Goal: Communication & Community: Answer question/provide support

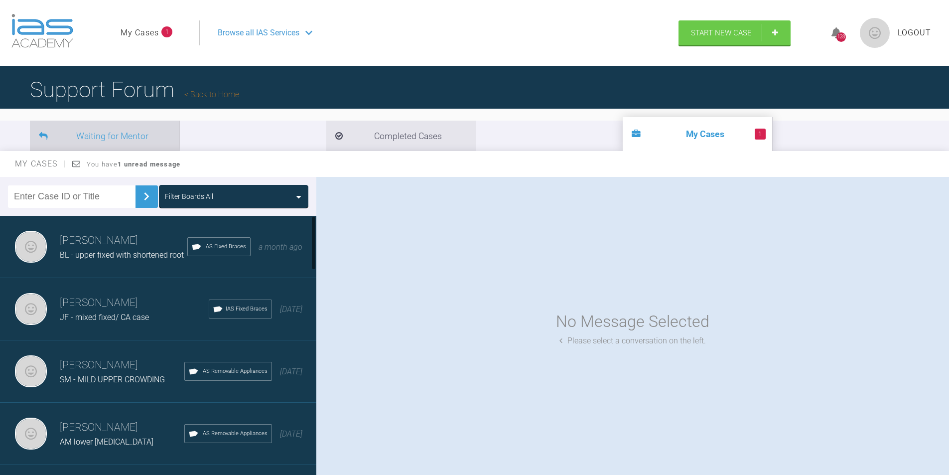
click at [110, 136] on li "Waiting for Mentor" at bounding box center [104, 136] width 149 height 30
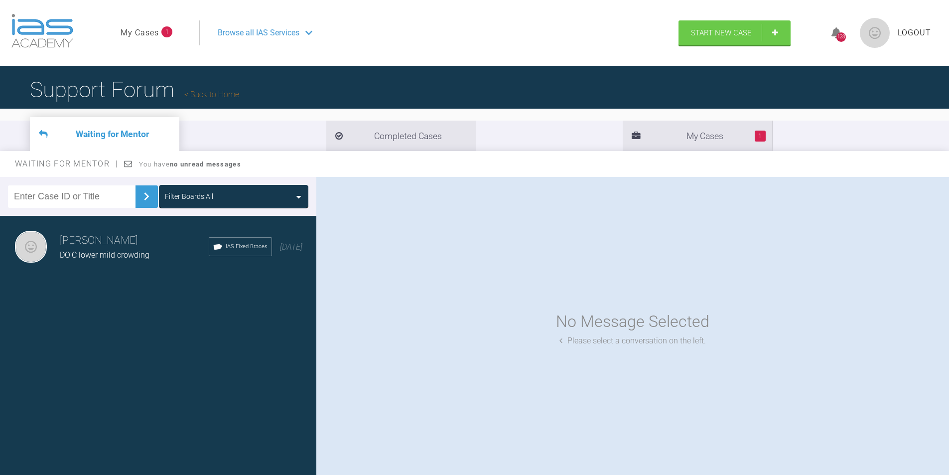
click at [98, 248] on h3 "[PERSON_NAME]" at bounding box center [134, 240] width 149 height 17
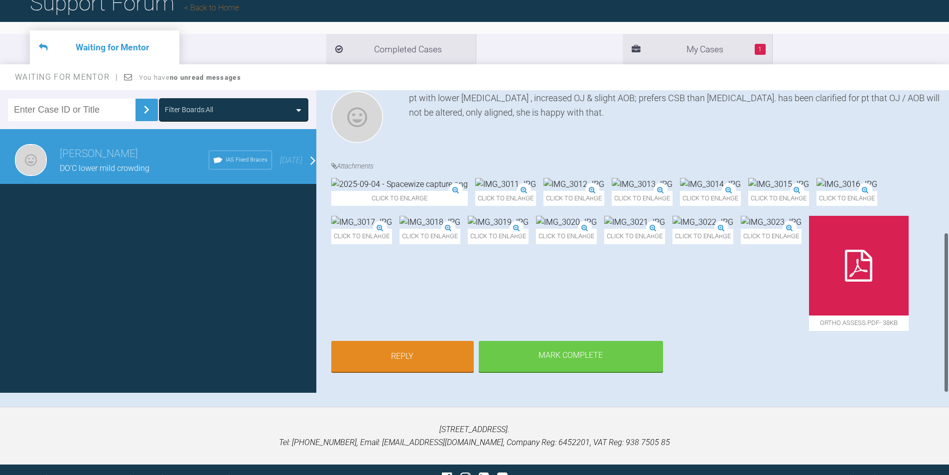
scroll to position [104, 0]
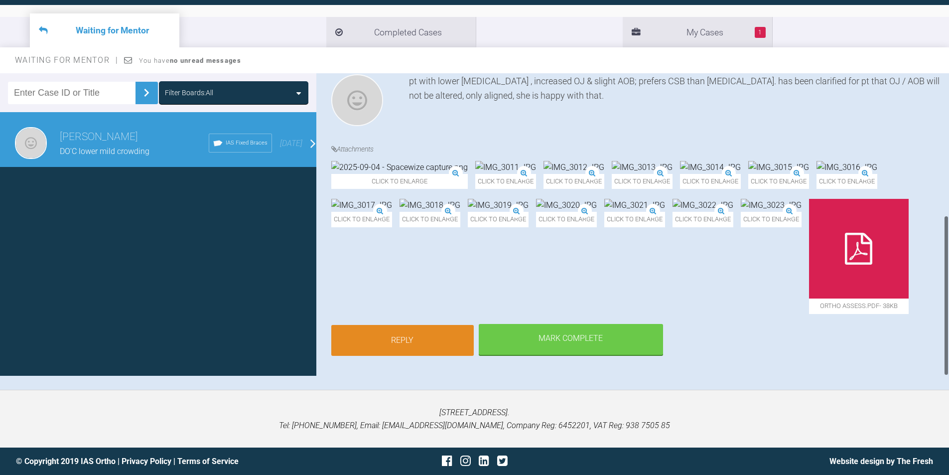
click at [377, 333] on link "Reply" at bounding box center [402, 340] width 142 height 31
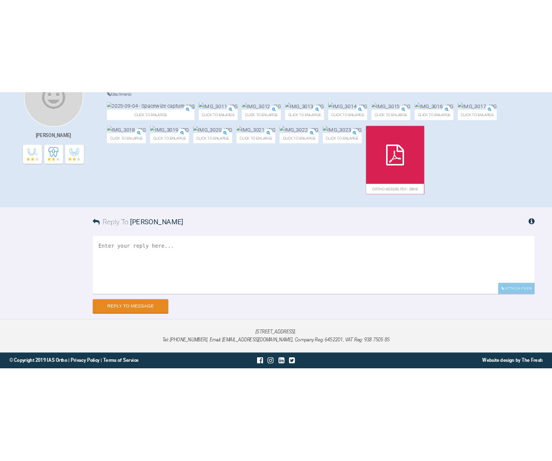
scroll to position [426, 0]
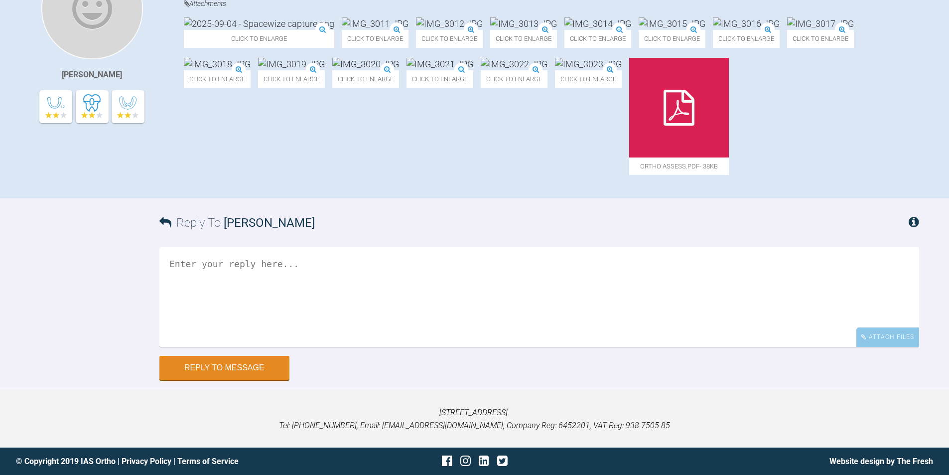
click at [282, 273] on textarea at bounding box center [539, 297] width 760 height 100
click at [253, 262] on textarea "archwise from alb posted." at bounding box center [539, 297] width 760 height 100
click at [302, 265] on textarea "archwise from lab posted." at bounding box center [539, 297] width 760 height 100
type textarea "archwise from lab posted, slightly higher IPR needed."
click at [874, 343] on div "Attach Files" at bounding box center [887, 336] width 63 height 19
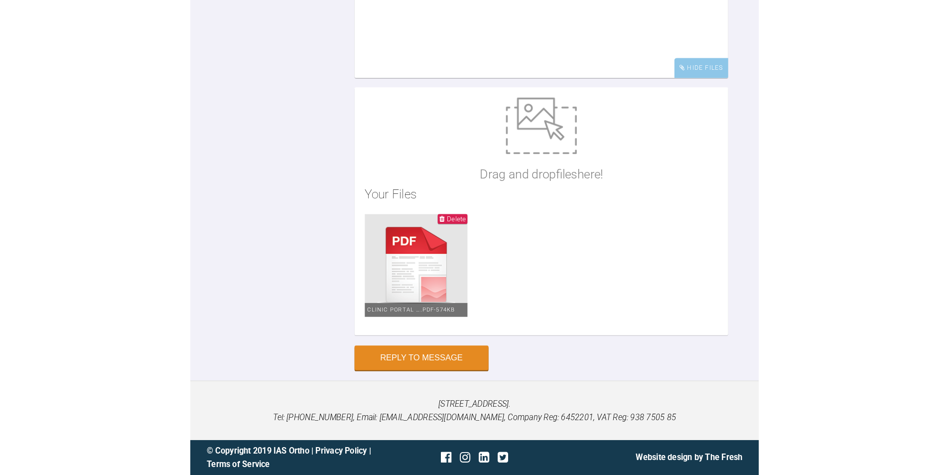
scroll to position [676, 0]
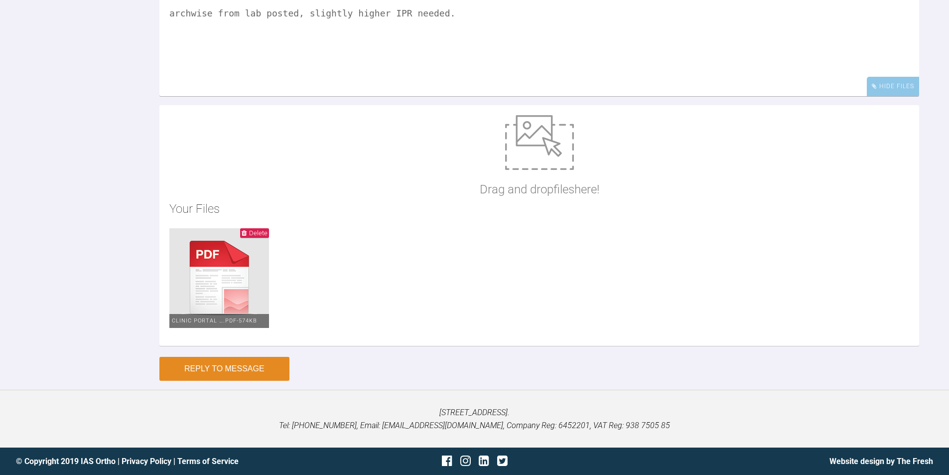
click at [249, 362] on button "Reply to Message" at bounding box center [224, 369] width 130 height 24
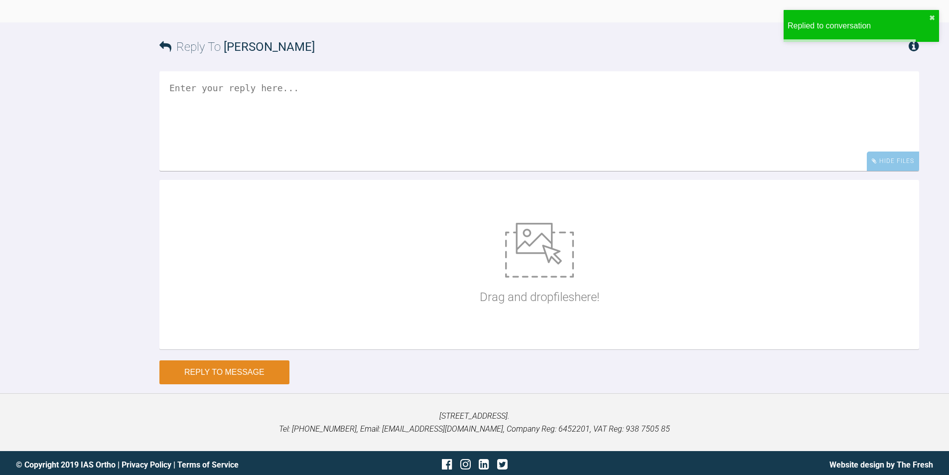
scroll to position [763, 0]
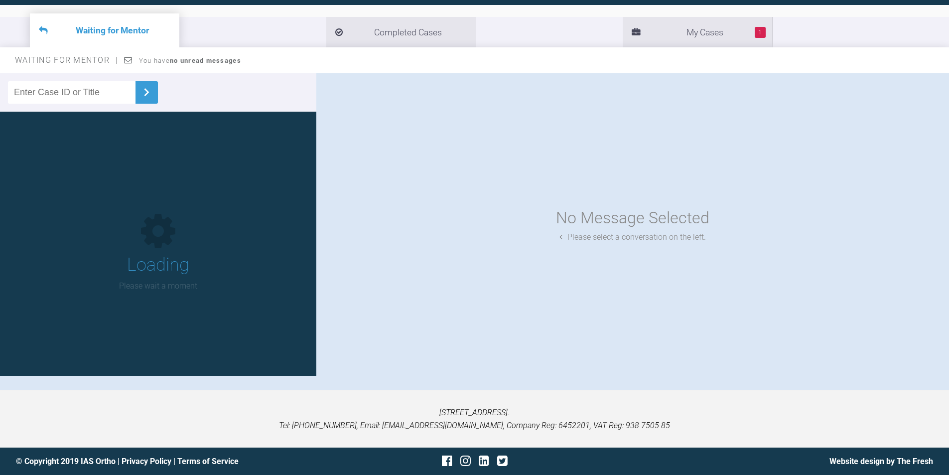
scroll to position [104, 0]
